Goal: Find specific page/section: Find specific page/section

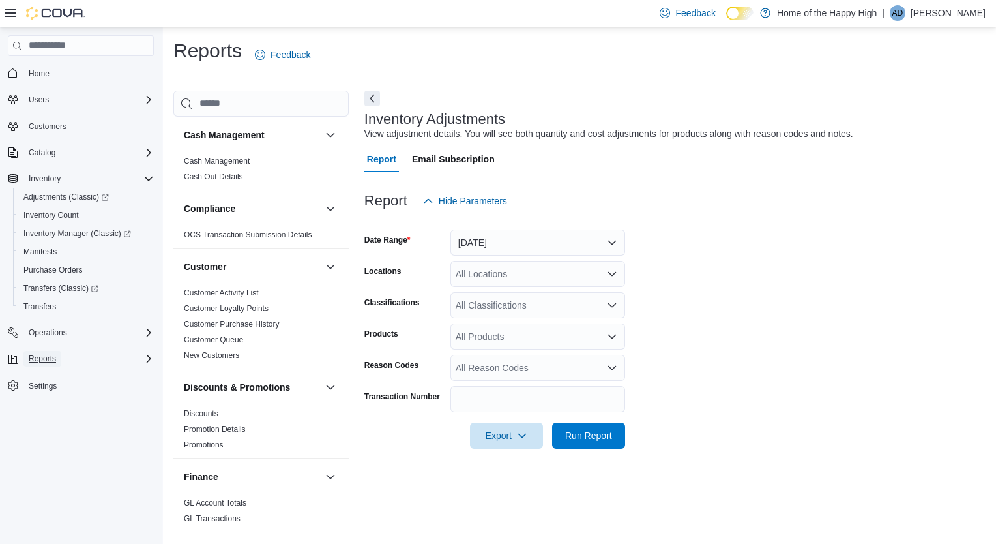
click at [50, 361] on span "Reports" at bounding box center [42, 358] width 27 height 10
click at [58, 398] on span "Dashboards" at bounding box center [49, 395] width 52 height 10
